Goal: Information Seeking & Learning: Find specific fact

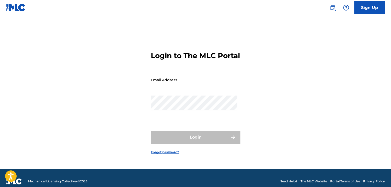
click at [205, 87] on input "Email Address" at bounding box center [194, 79] width 86 height 15
type input "randolphfrancisjr@gmail.com"
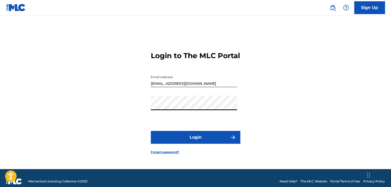
click at [151, 131] on button "Login" at bounding box center [196, 137] width 90 height 13
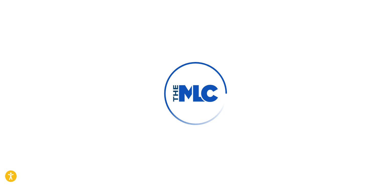
click at [151, 131] on button "Login" at bounding box center [196, 137] width 90 height 13
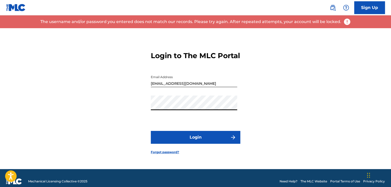
click at [157, 154] on link "Forgot password?" at bounding box center [165, 152] width 28 height 5
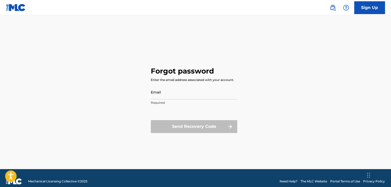
click at [192, 93] on input "Email" at bounding box center [194, 92] width 86 height 15
type input "randolphfrancisjr@gmail.com"
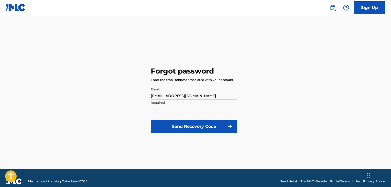
click at [189, 126] on button "Send Recovery Code" at bounding box center [194, 126] width 86 height 13
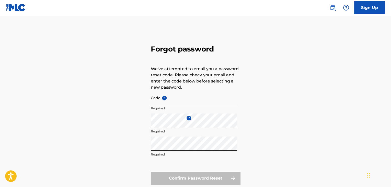
click at [199, 103] on input "Code ?" at bounding box center [194, 97] width 86 height 15
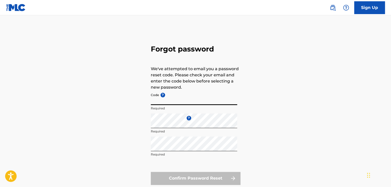
click at [185, 86] on p "We've attempted to email you a password reset code. Please check your email and…" at bounding box center [196, 78] width 90 height 25
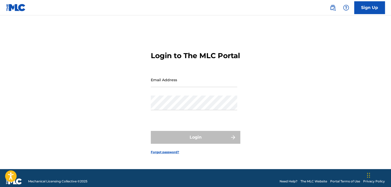
click at [173, 154] on link "Forgot password?" at bounding box center [165, 152] width 28 height 5
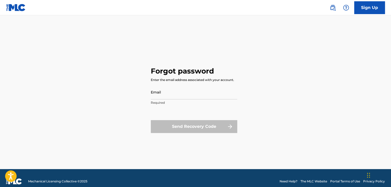
click at [156, 94] on input "Email" at bounding box center [194, 92] width 86 height 15
click at [193, 95] on input "Email" at bounding box center [194, 92] width 86 height 15
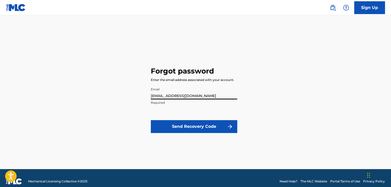
type input "randolphfrancis23@gamil.com"
click at [184, 125] on button "Send Recovery Code" at bounding box center [194, 126] width 86 height 13
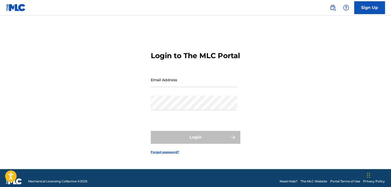
click at [161, 154] on link "Forgot password?" at bounding box center [165, 152] width 28 height 5
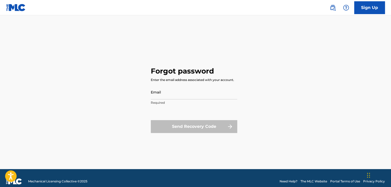
click at [171, 94] on input "Email" at bounding box center [194, 92] width 86 height 15
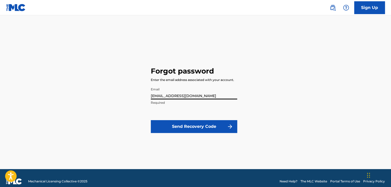
type input "RandolphFrancis23@gmail.com"
click at [186, 125] on button "Send Recovery Code" at bounding box center [194, 126] width 86 height 13
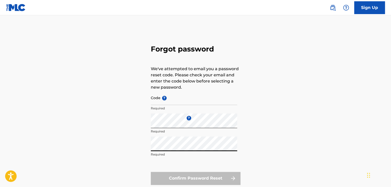
click at [206, 103] on input "Code ?" at bounding box center [194, 97] width 86 height 15
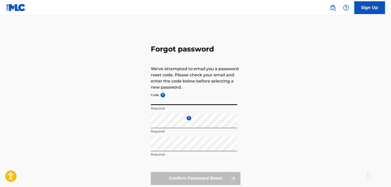
click at [166, 104] on input "Code ?" at bounding box center [194, 97] width 86 height 15
paste input "FP_7c81d8efca3d5dce6e38852da2de"
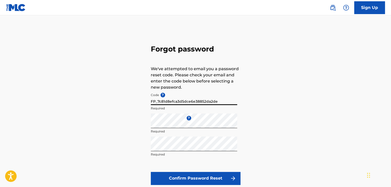
type input "FP_7c81d8efca3d5dce6e38852da2de"
click at [174, 176] on button "Confirm Password Reset" at bounding box center [196, 178] width 90 height 13
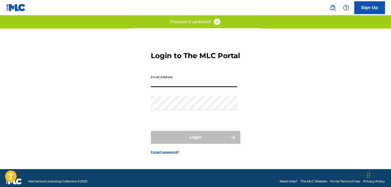
click at [180, 87] on input "Email Address" at bounding box center [194, 79] width 86 height 15
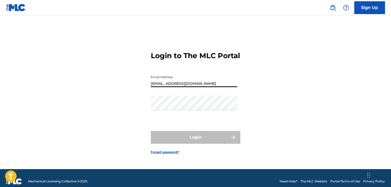
click at [182, 86] on input "randolphfrancisjr@gmail.com" at bounding box center [194, 79] width 86 height 15
type input "[EMAIL_ADDRESS][DOMAIN_NAME]"
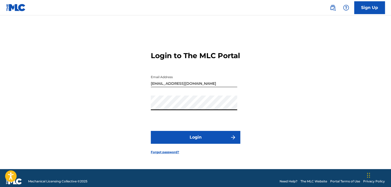
click at [183, 140] on button "Login" at bounding box center [196, 137] width 90 height 13
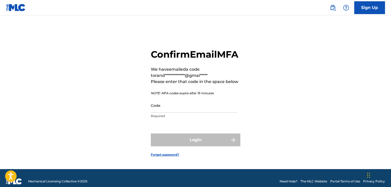
click at [170, 113] on input "Code" at bounding box center [194, 105] width 86 height 15
click at [158, 113] on input "Code" at bounding box center [194, 105] width 86 height 15
paste input "541186"
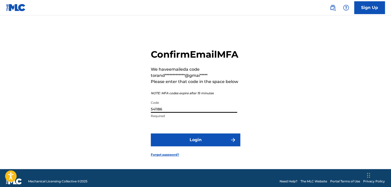
type input "541186"
click at [182, 146] on button "Login" at bounding box center [196, 139] width 90 height 13
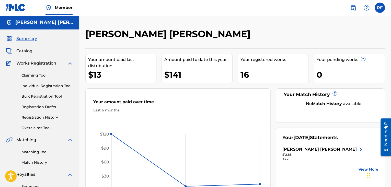
click at [132, 31] on h2 "[PERSON_NAME] [PERSON_NAME]" at bounding box center [169, 34] width 168 height 12
click at [88, 34] on h2 "[PERSON_NAME] [PERSON_NAME]" at bounding box center [169, 34] width 168 height 12
click at [95, 23] on div "RANDOLPH HUGH FRANCIS JR Your amount paid last distribution $13 Amount paid to …" at bounding box center [235, 153] width 312 height 277
click at [86, 33] on h2 "[PERSON_NAME] [PERSON_NAME]" at bounding box center [169, 34] width 168 height 12
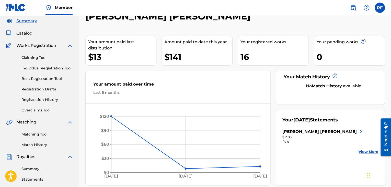
scroll to position [17, 0]
click at [25, 34] on span "Catalog" at bounding box center [24, 33] width 16 height 6
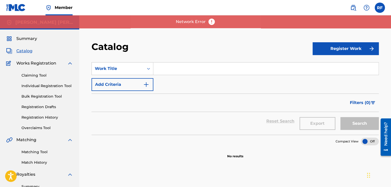
click at [71, 63] on img at bounding box center [70, 63] width 6 height 6
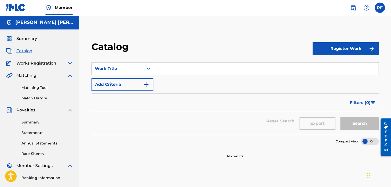
click at [19, 52] on span "Catalog" at bounding box center [24, 51] width 16 height 6
click at [58, 51] on div "Catalog" at bounding box center [39, 51] width 67 height 6
click at [27, 125] on link "Summary" at bounding box center [47, 121] width 52 height 5
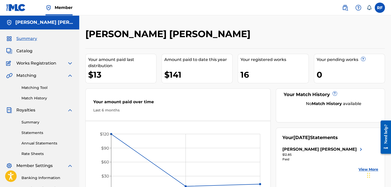
click at [56, 63] on div "Works Registration" at bounding box center [39, 63] width 67 height 6
click at [70, 63] on img at bounding box center [70, 63] width 6 height 6
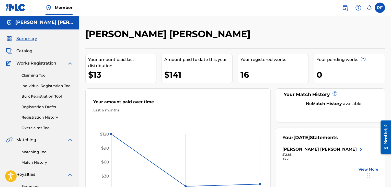
click at [30, 117] on link "Registration History" at bounding box center [47, 117] width 52 height 5
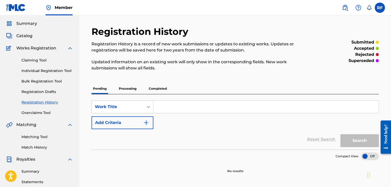
scroll to position [14, 0]
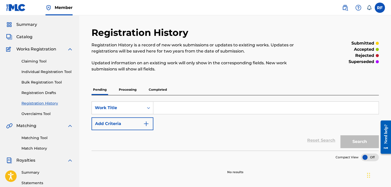
click at [43, 61] on link "Claiming Tool" at bounding box center [47, 61] width 52 height 5
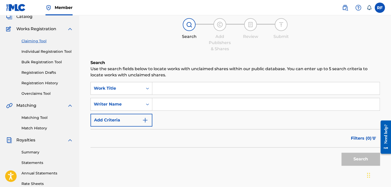
scroll to position [27, 0]
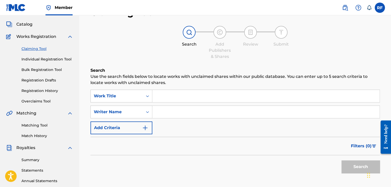
click at [61, 61] on link "Individual Registration Tool" at bounding box center [47, 59] width 52 height 5
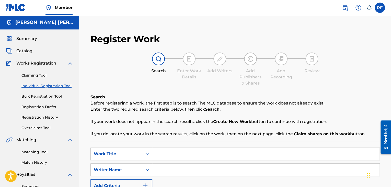
click at [32, 51] on span "Catalog" at bounding box center [24, 51] width 16 height 6
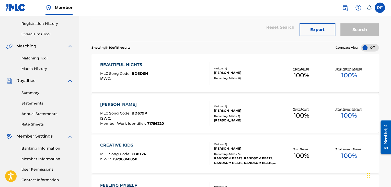
scroll to position [99, 0]
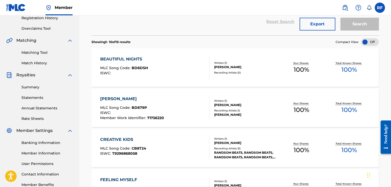
click at [128, 61] on div "BEAUTIFUL NIGHTS" at bounding box center [124, 59] width 48 height 6
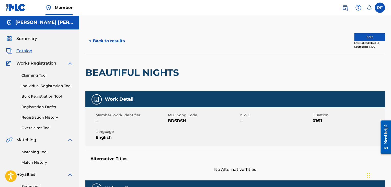
click at [71, 66] on div "Claiming Tool Individual Registration Tool Bulk Registration Tool Registration …" at bounding box center [39, 98] width 67 height 64
click at [68, 64] on img at bounding box center [70, 63] width 6 height 6
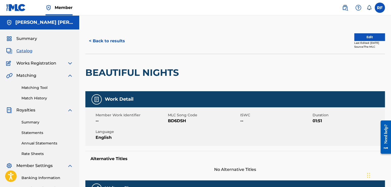
click at [70, 66] on img at bounding box center [70, 63] width 6 height 6
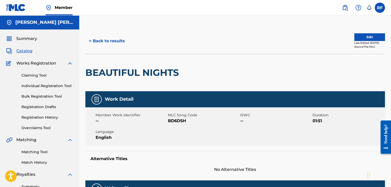
click at [68, 62] on img at bounding box center [70, 63] width 6 height 6
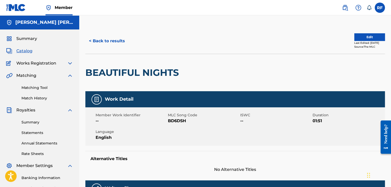
click at [343, 12] on link at bounding box center [345, 8] width 10 height 10
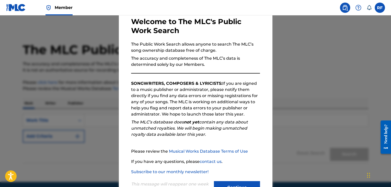
scroll to position [47, 0]
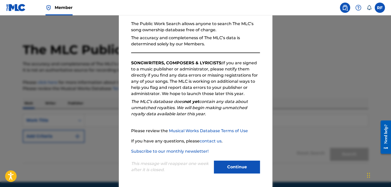
click at [246, 168] on button "Continue" at bounding box center [237, 166] width 46 height 13
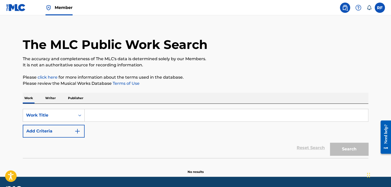
scroll to position [18, 0]
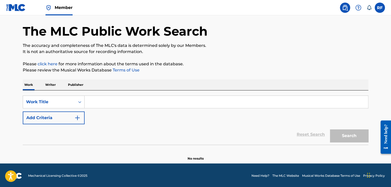
click at [244, 107] on input "Search Form" at bounding box center [227, 102] width 284 height 12
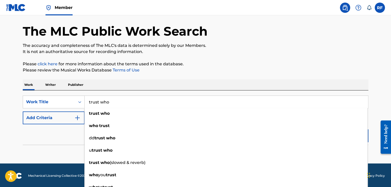
type input "trust who"
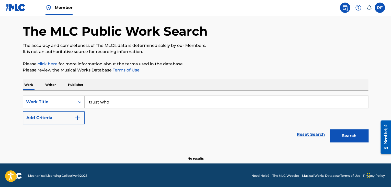
click at [159, 82] on div "Work Writer Publisher" at bounding box center [196, 84] width 346 height 11
click at [345, 134] on button "Search" at bounding box center [349, 135] width 38 height 13
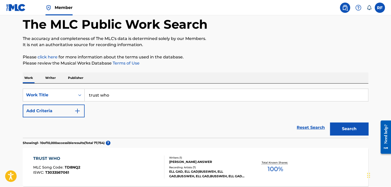
scroll to position [26, 0]
click at [49, 82] on p "Writer" at bounding box center [51, 77] width 14 height 11
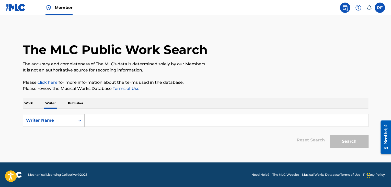
click at [28, 98] on p "Work" at bounding box center [29, 103] width 12 height 11
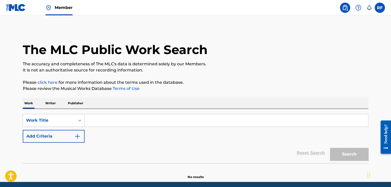
click at [102, 120] on input "Search Form" at bounding box center [227, 120] width 284 height 12
type input "w"
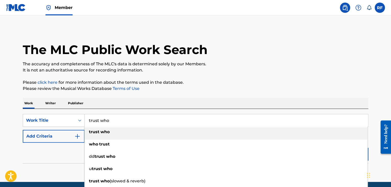
type input "trust who"
click at [99, 136] on div "trust who" at bounding box center [226, 131] width 283 height 9
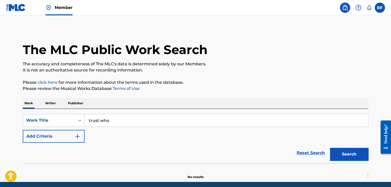
click at [351, 159] on button "Search" at bounding box center [349, 154] width 38 height 13
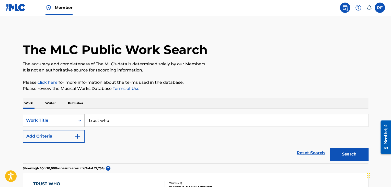
click at [49, 83] on link "click here" at bounding box center [48, 82] width 20 height 5
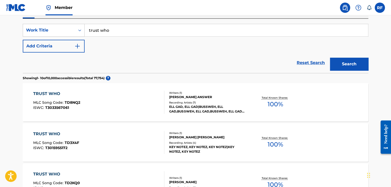
scroll to position [89, 0]
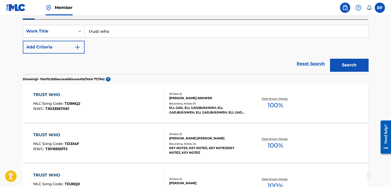
click at [81, 50] on button "Add Criteria" at bounding box center [54, 47] width 62 height 13
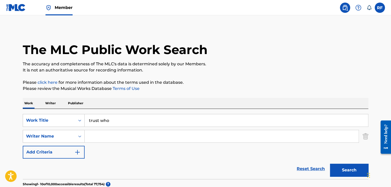
scroll to position [0, 0]
click at [55, 103] on p "Writer" at bounding box center [51, 103] width 14 height 11
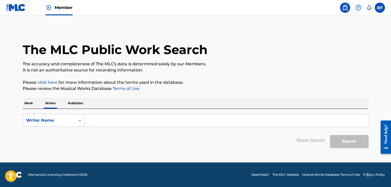
click at [72, 105] on p "Publisher" at bounding box center [76, 103] width 18 height 11
click at [31, 103] on p "Work" at bounding box center [29, 103] width 12 height 11
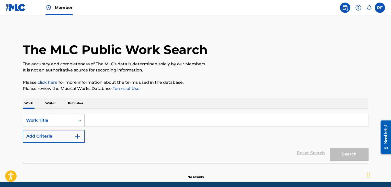
click at [51, 84] on link "click here" at bounding box center [48, 82] width 20 height 5
click at [53, 106] on p "Writer" at bounding box center [51, 103] width 14 height 11
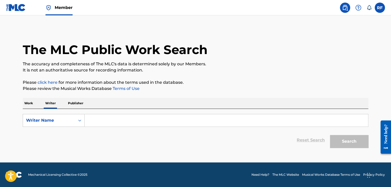
click at [117, 122] on input "Search Form" at bounding box center [227, 120] width 284 height 12
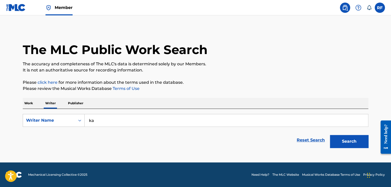
type input "k"
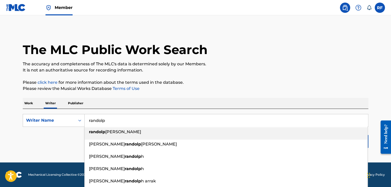
type input "[PERSON_NAME]"
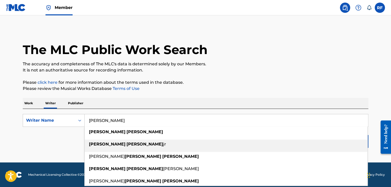
click at [127, 144] on strong "[PERSON_NAME]" at bounding box center [145, 143] width 37 height 5
type input "[PERSON_NAME]"
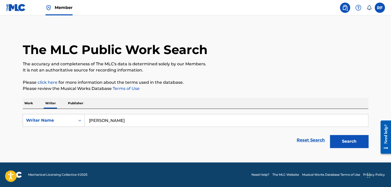
click at [330, 135] on button "Search" at bounding box center [349, 141] width 38 height 13
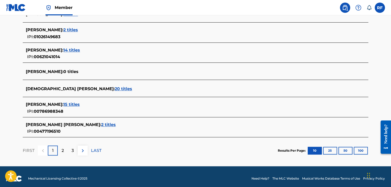
scroll to position [208, 0]
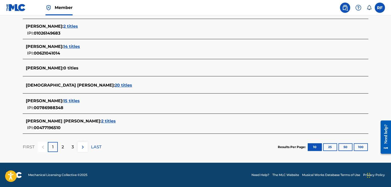
click at [89, 104] on div "[PERSON_NAME] : 15 titles IPI: 00786988348" at bounding box center [189, 104] width 326 height 13
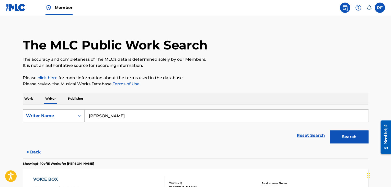
scroll to position [0, 0]
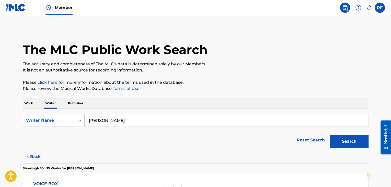
click at [375, 9] on div "RF RF [PERSON_NAME] [EMAIL_ADDRESS][DOMAIN_NAME] Notification Preferences Profi…" at bounding box center [361, 8] width 48 height 10
click at [379, 9] on label at bounding box center [380, 8] width 10 height 10
click at [380, 8] on input "RF [PERSON_NAME] [EMAIL_ADDRESS][DOMAIN_NAME] Notification Preferences Profile …" at bounding box center [380, 8] width 0 height 0
click at [382, 10] on div "RF RF [PERSON_NAME] [EMAIL_ADDRESS][DOMAIN_NAME] Notification Preferences Profi…" at bounding box center [380, 8] width 10 height 10
click at [23, 12] on link at bounding box center [16, 7] width 20 height 15
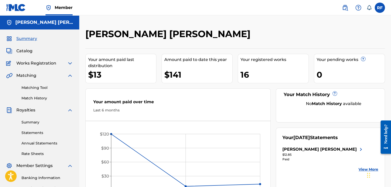
click at [34, 40] on span "Summary" at bounding box center [26, 39] width 21 height 6
click at [31, 53] on span "Catalog" at bounding box center [24, 51] width 16 height 6
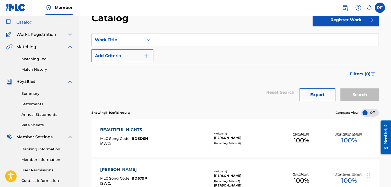
scroll to position [31, 0]
